Goal: Book appointment/travel/reservation

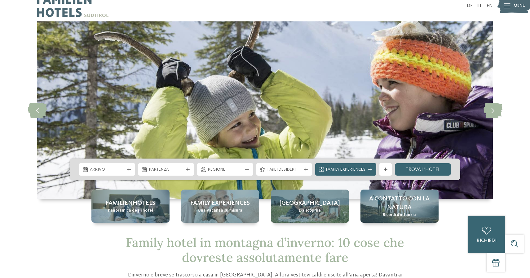
scroll to position [21, 0]
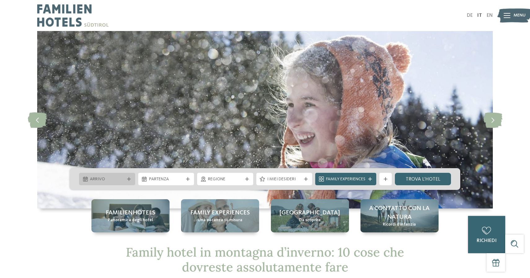
click at [127, 178] on div at bounding box center [129, 179] width 6 height 4
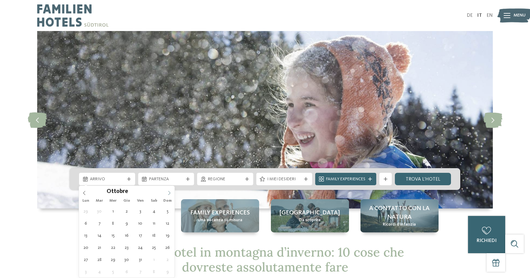
click at [171, 194] on icon at bounding box center [169, 193] width 4 height 4
click at [170, 194] on icon at bounding box center [169, 193] width 4 height 4
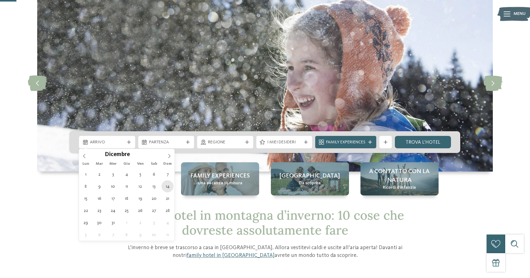
scroll to position [37, 0]
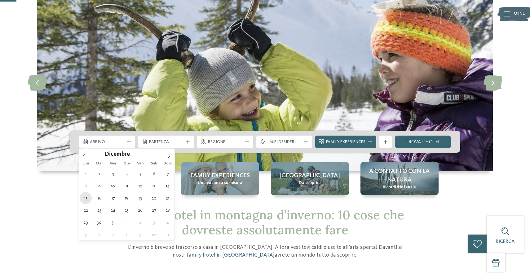
type div "[DATE]"
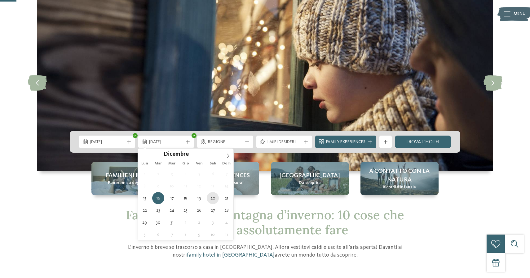
type div "[DATE]"
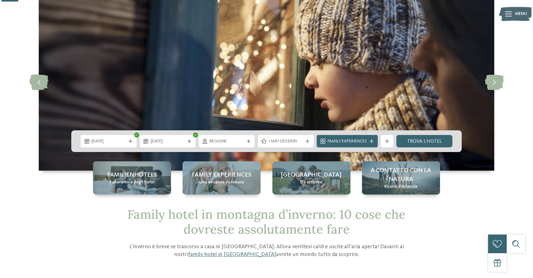
scroll to position [38, 0]
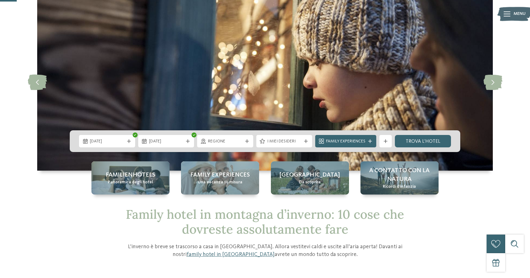
click at [250, 139] on div "Regione" at bounding box center [225, 141] width 56 height 12
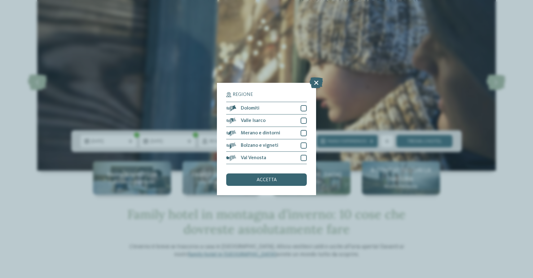
click at [319, 77] on icon at bounding box center [316, 82] width 13 height 11
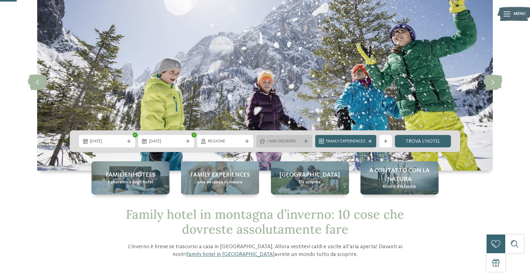
click at [285, 139] on span "I miei desideri" at bounding box center [284, 141] width 34 height 6
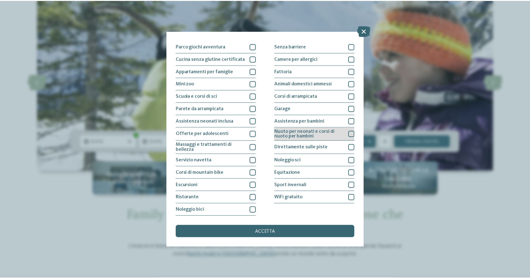
scroll to position [110, 0]
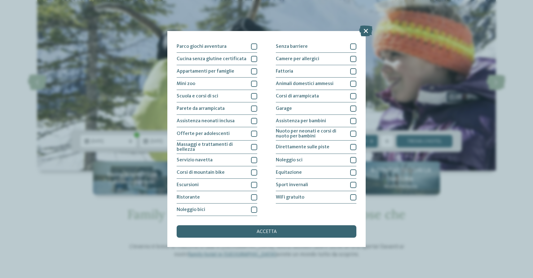
drag, startPoint x: 367, startPoint y: 31, endPoint x: 362, endPoint y: 37, distance: 7.9
click at [367, 31] on icon at bounding box center [365, 30] width 13 height 11
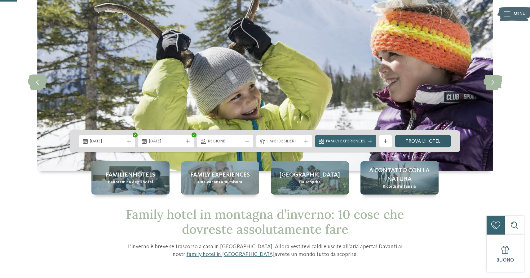
click at [433, 139] on link "trova l’hotel" at bounding box center [423, 141] width 56 height 12
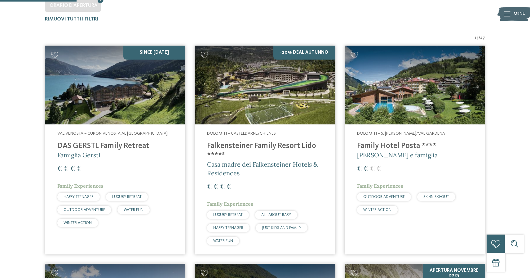
scroll to position [197, 0]
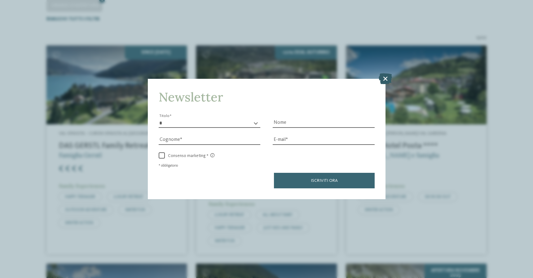
click at [389, 73] on icon at bounding box center [385, 78] width 13 height 11
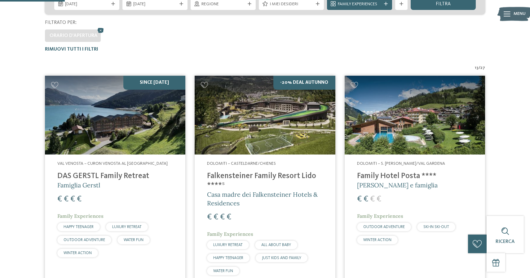
scroll to position [167, 0]
